Goal: Transaction & Acquisition: Purchase product/service

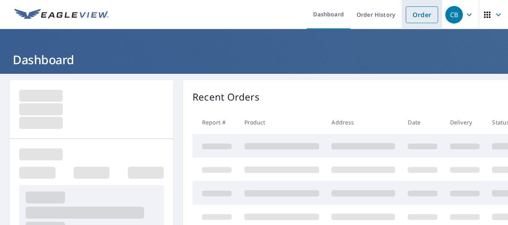
click at [415, 17] on link "Order" at bounding box center [422, 14] width 32 height 17
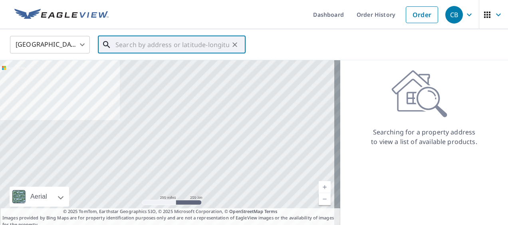
paste input "[STREET_ADDRESS][PERSON_NAME]"
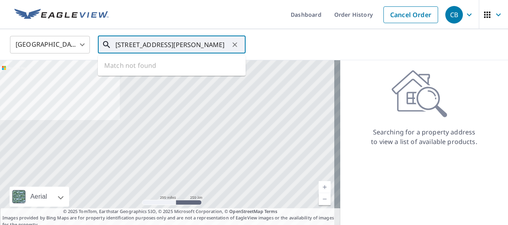
scroll to position [0, 20]
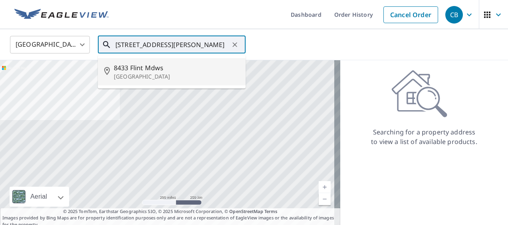
click at [145, 70] on span "8433 Flint Mdws" at bounding box center [176, 68] width 125 height 10
type input "[STREET_ADDRESS]"
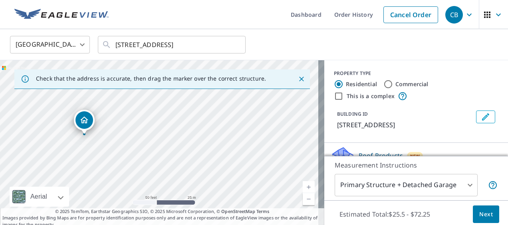
drag, startPoint x: 84, startPoint y: 138, endPoint x: 121, endPoint y: 138, distance: 36.7
click at [121, 138] on div "[STREET_ADDRESS]" at bounding box center [162, 144] width 324 height 168
click at [485, 218] on span "Next" at bounding box center [486, 215] width 14 height 10
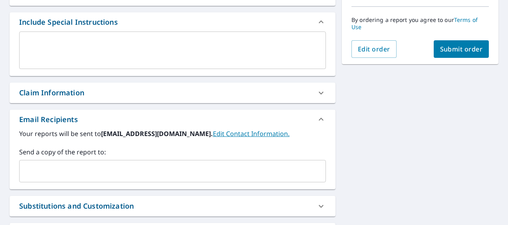
scroll to position [240, 0]
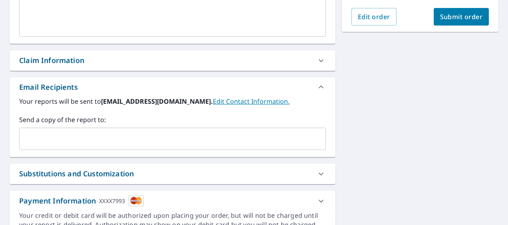
click at [64, 137] on input "text" at bounding box center [167, 138] width 288 height 15
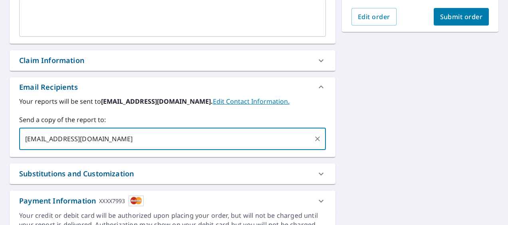
type input "[EMAIL_ADDRESS][DOMAIN_NAME]"
click at [454, 12] on span "Submit order" at bounding box center [461, 16] width 43 height 9
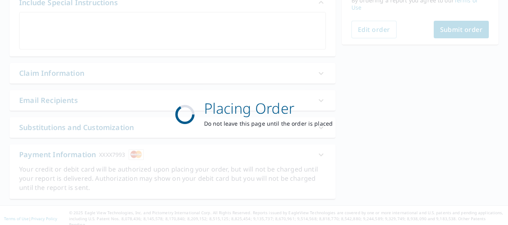
scroll to position [226, 0]
